Goal: Connect with others: Connect with others

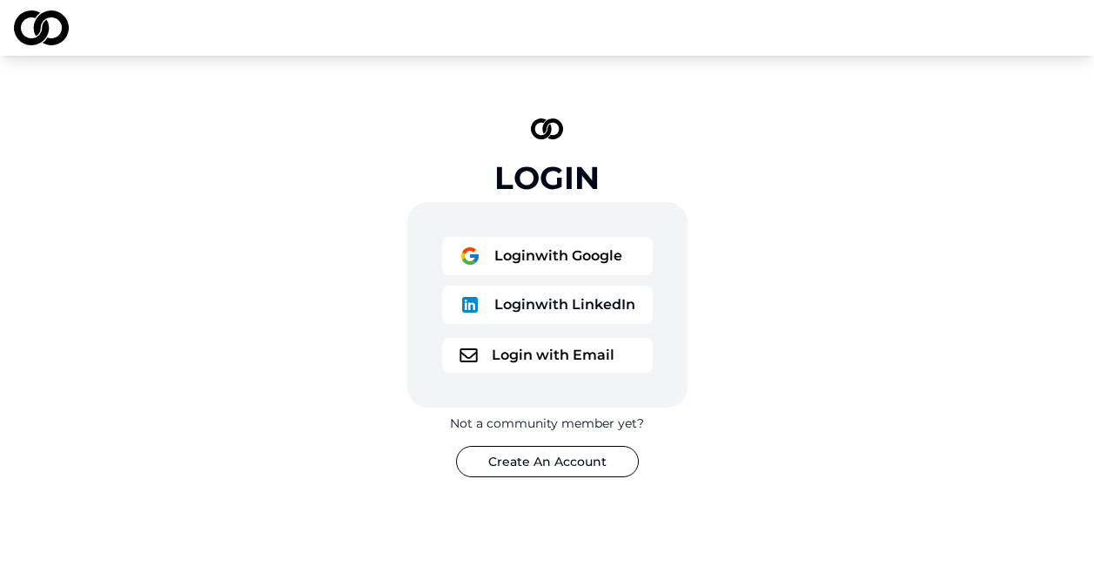
click at [561, 299] on button "Login with LinkedIn" at bounding box center [547, 305] width 211 height 38
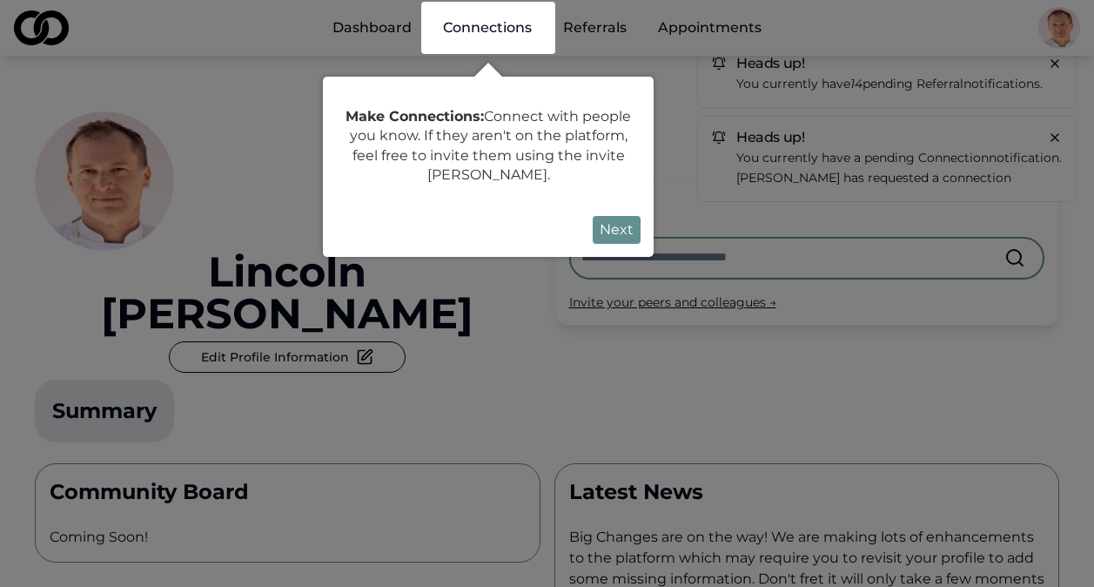
click at [570, 299] on div at bounding box center [547, 559] width 1094 height 1119
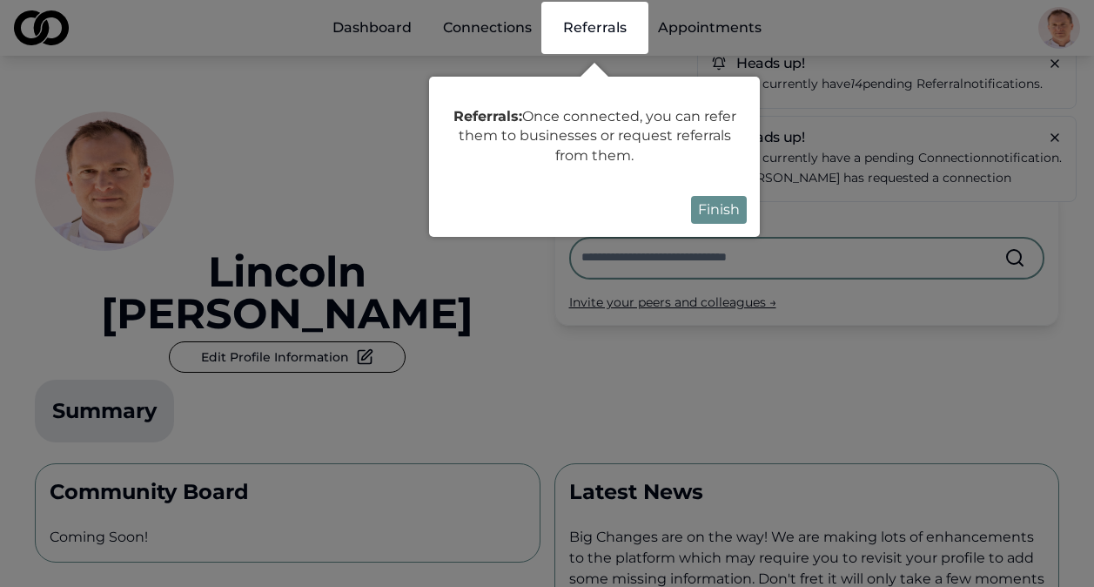
click at [678, 292] on div at bounding box center [547, 509] width 1094 height 1018
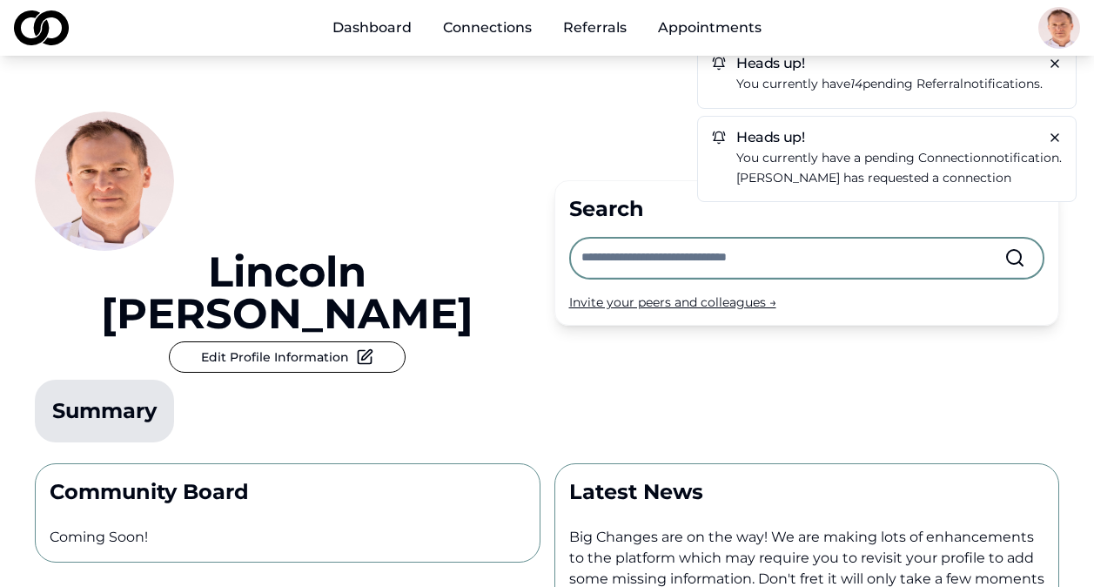
click at [820, 82] on p "You currently have 14 pending referral notifications." at bounding box center [899, 84] width 326 height 20
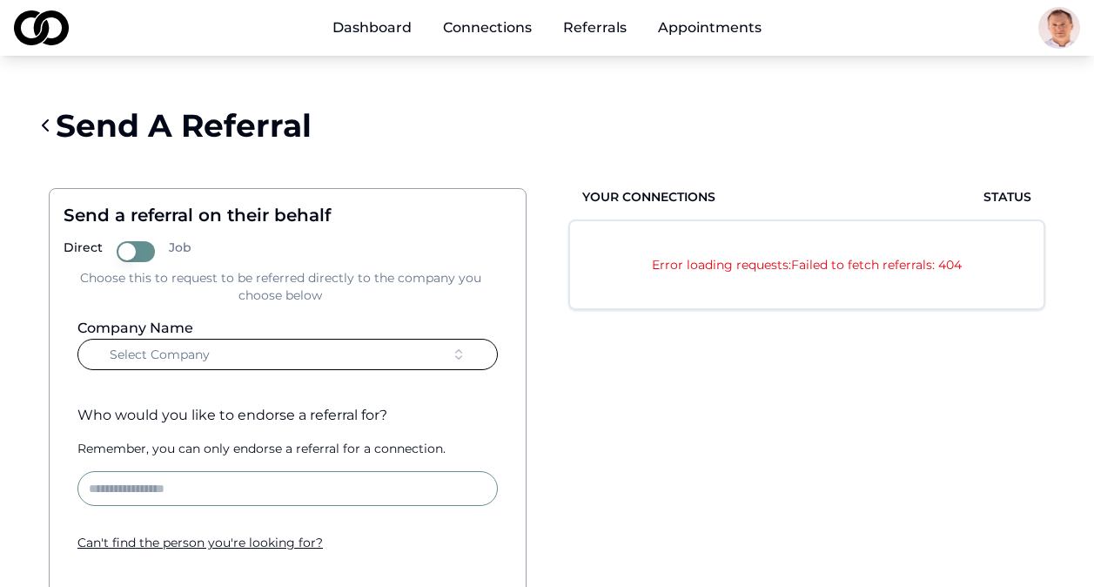
click at [494, 30] on link "Connections" at bounding box center [487, 27] width 117 height 35
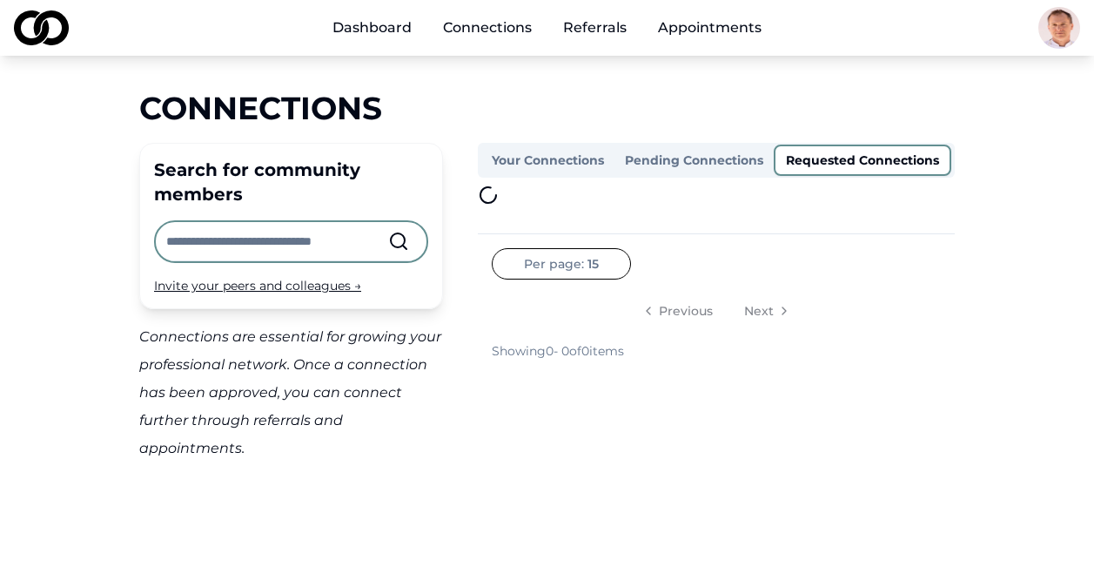
click at [832, 164] on button "Requested Connections" at bounding box center [863, 160] width 178 height 31
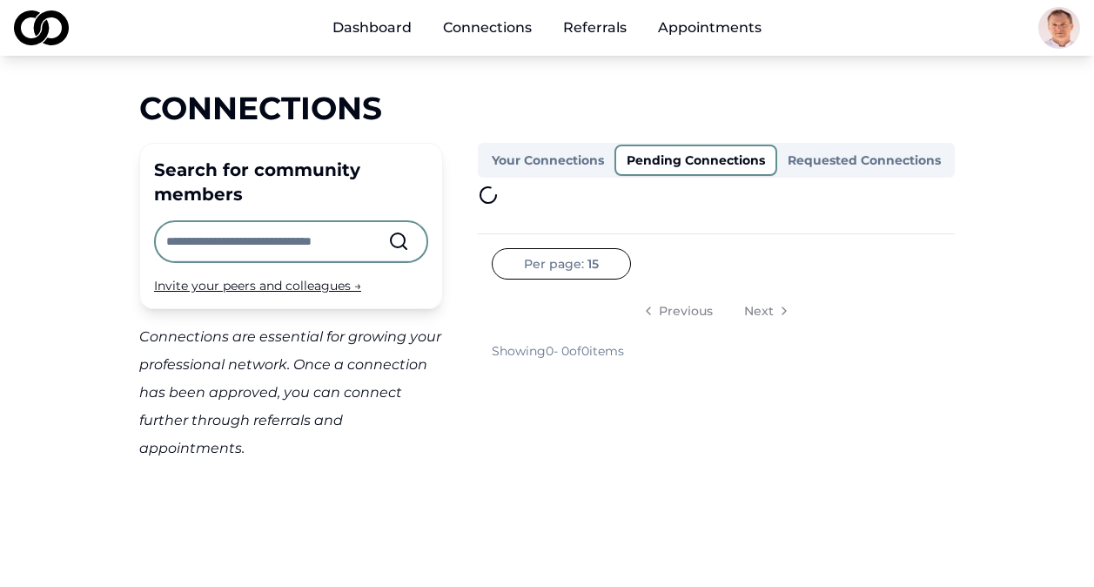
click at [697, 160] on button "Pending Connections" at bounding box center [696, 160] width 163 height 31
